Goal: Information Seeking & Learning: Learn about a topic

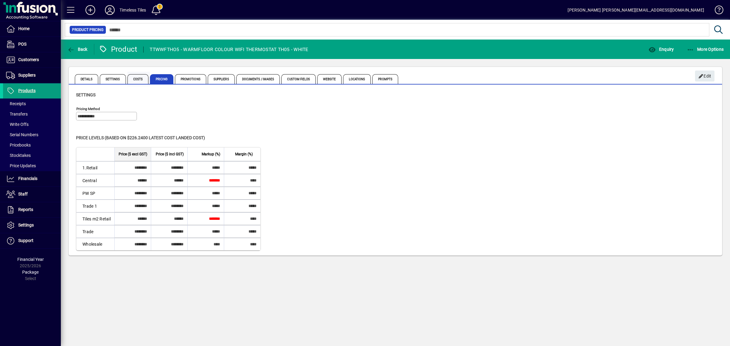
click at [139, 79] on span "Costs" at bounding box center [137, 79] width 21 height 10
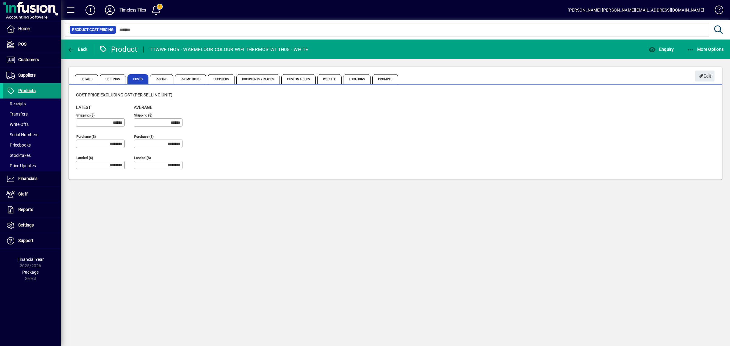
click at [25, 88] on span "Products" at bounding box center [26, 90] width 17 height 5
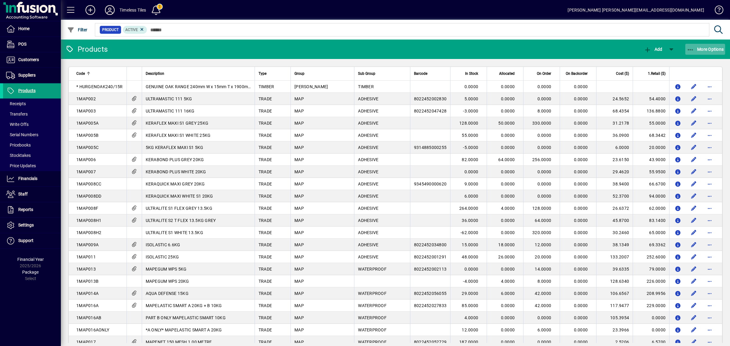
click at [700, 49] on span "More Options" at bounding box center [705, 49] width 37 height 5
